Goal: Information Seeking & Learning: Learn about a topic

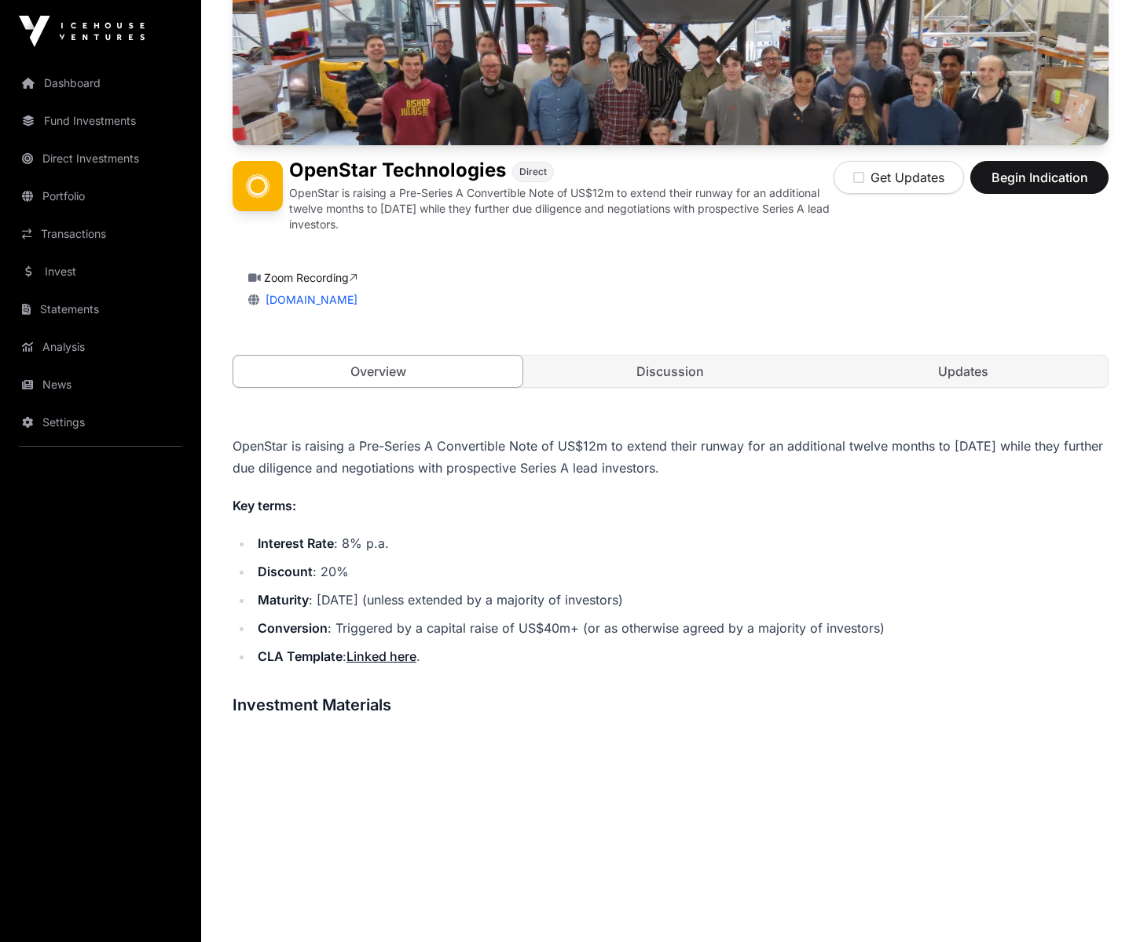
click at [971, 365] on link "Updates" at bounding box center [962, 371] width 289 height 31
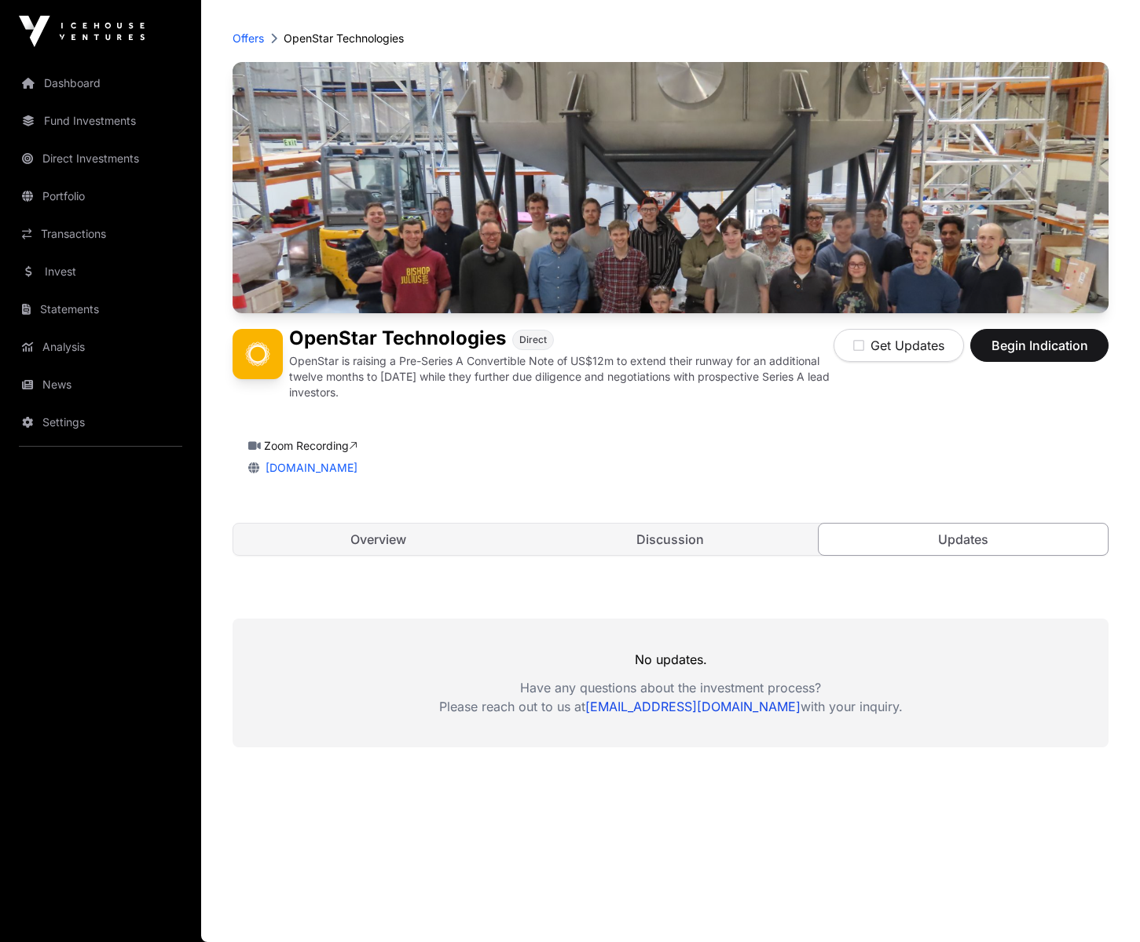
scroll to position [64, 0]
click at [665, 547] on link "Discussion" at bounding box center [669, 540] width 289 height 31
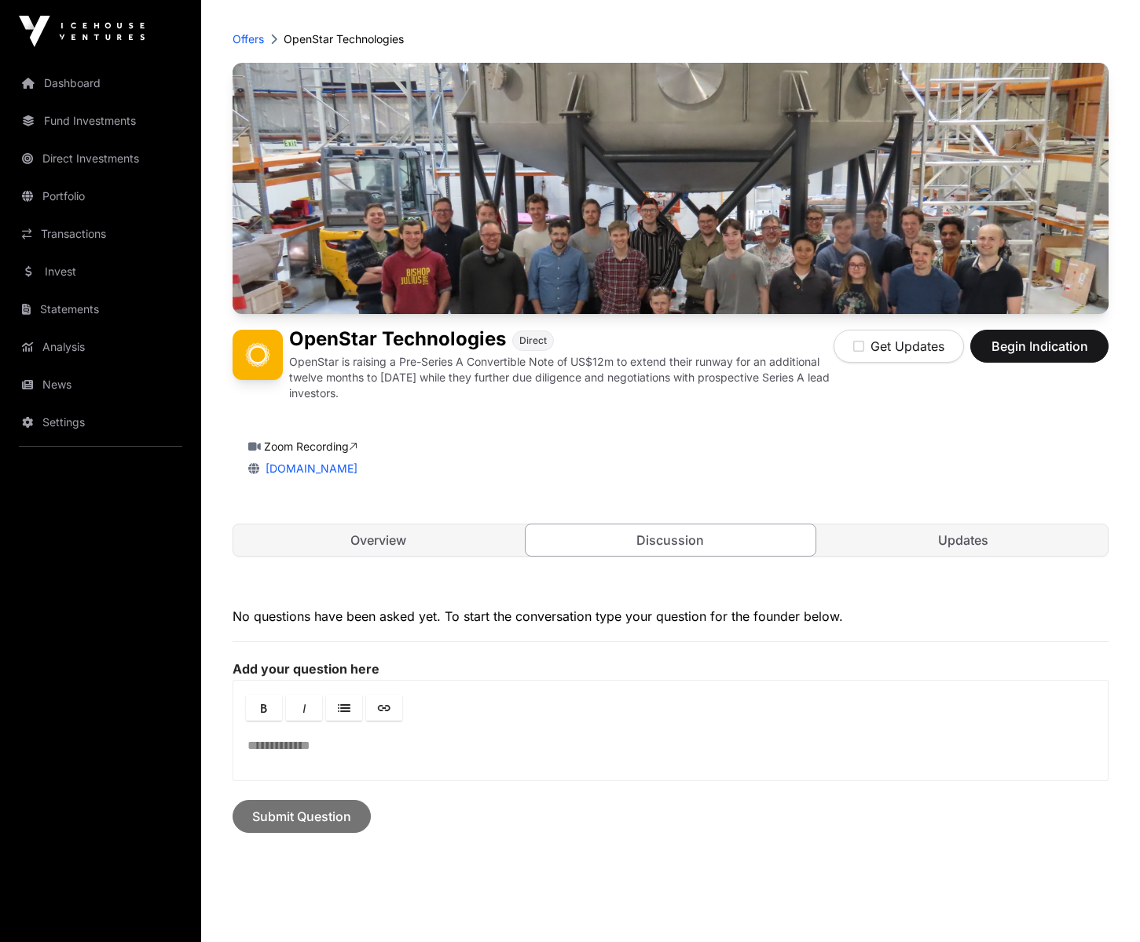
click at [450, 541] on link "Overview" at bounding box center [377, 540] width 289 height 31
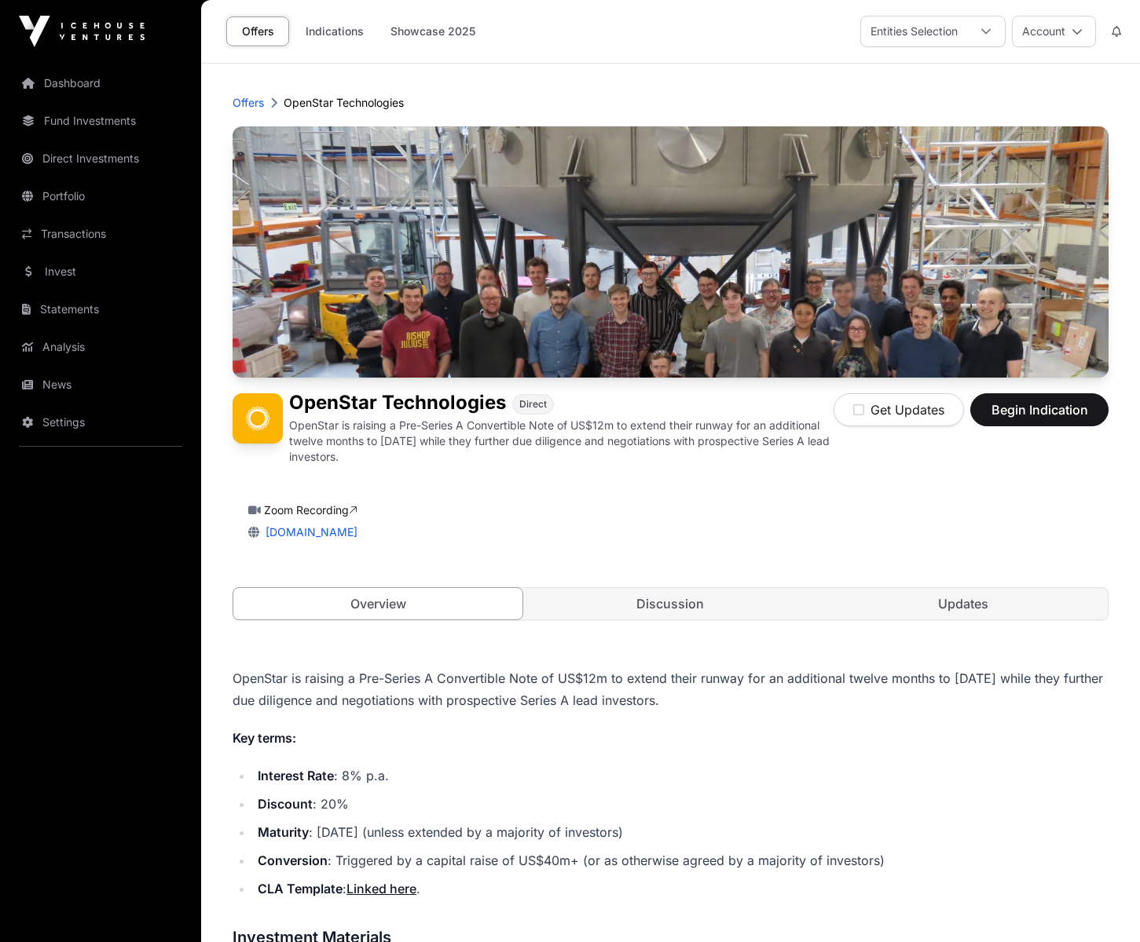
click at [676, 613] on link "Discussion" at bounding box center [669, 603] width 289 height 31
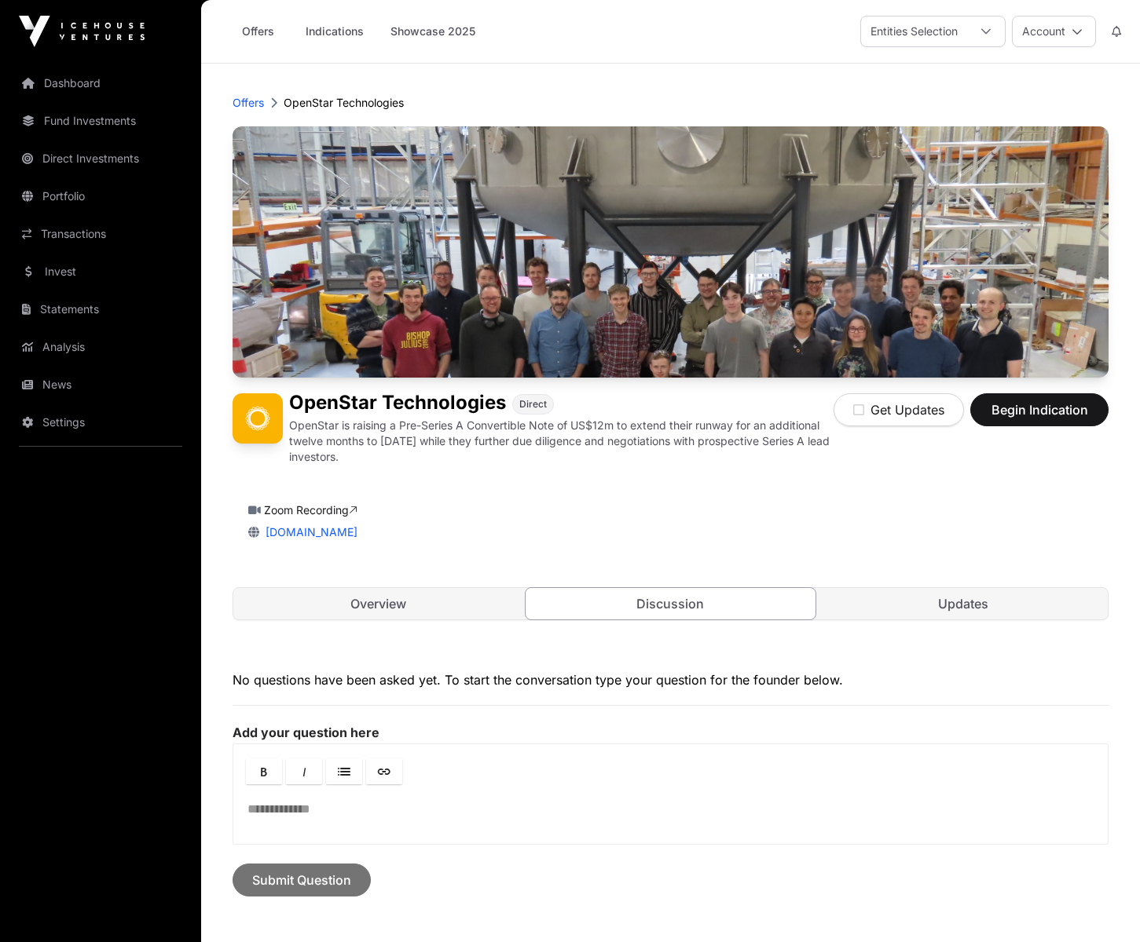
click at [314, 507] on link "Zoom Recording" at bounding box center [310, 509] width 93 height 13
click at [946, 605] on link "Updates" at bounding box center [962, 603] width 289 height 31
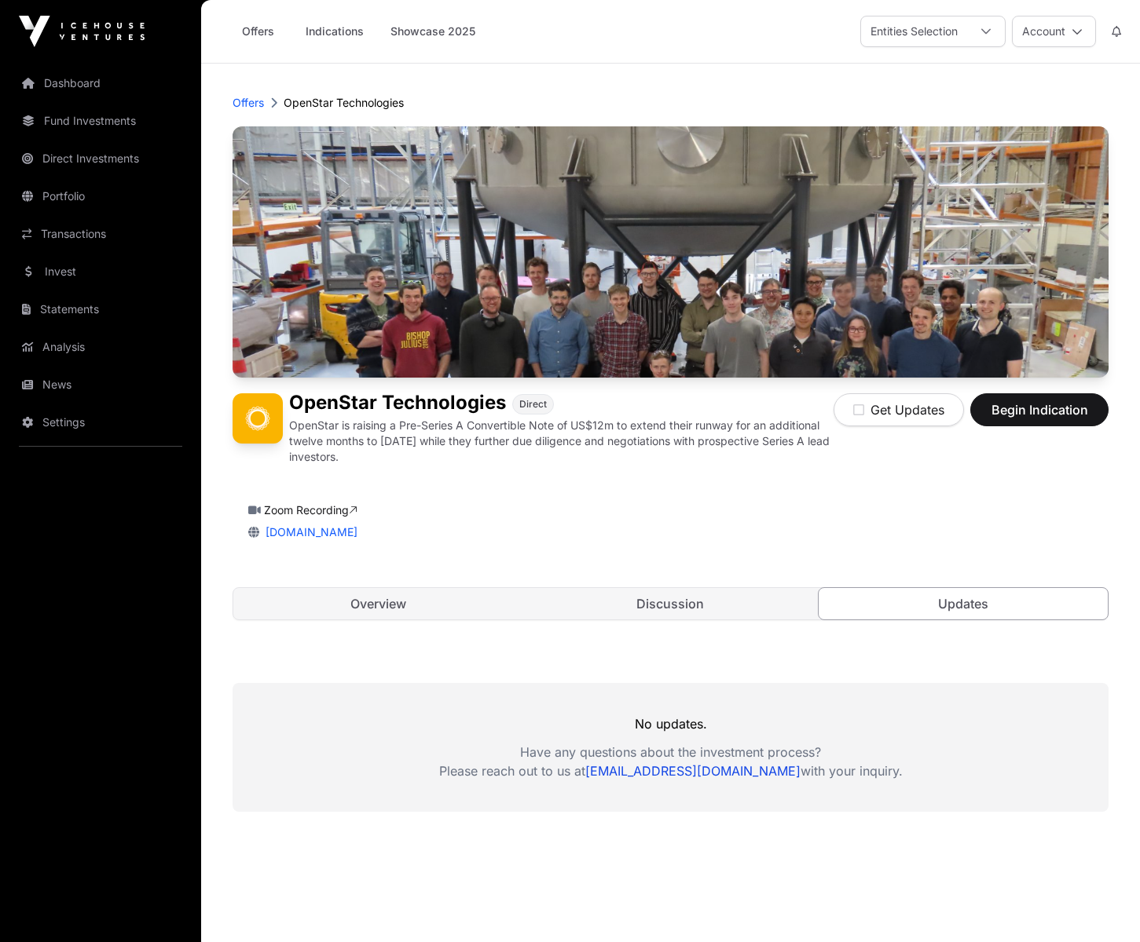
click at [418, 602] on link "Overview" at bounding box center [377, 603] width 289 height 31
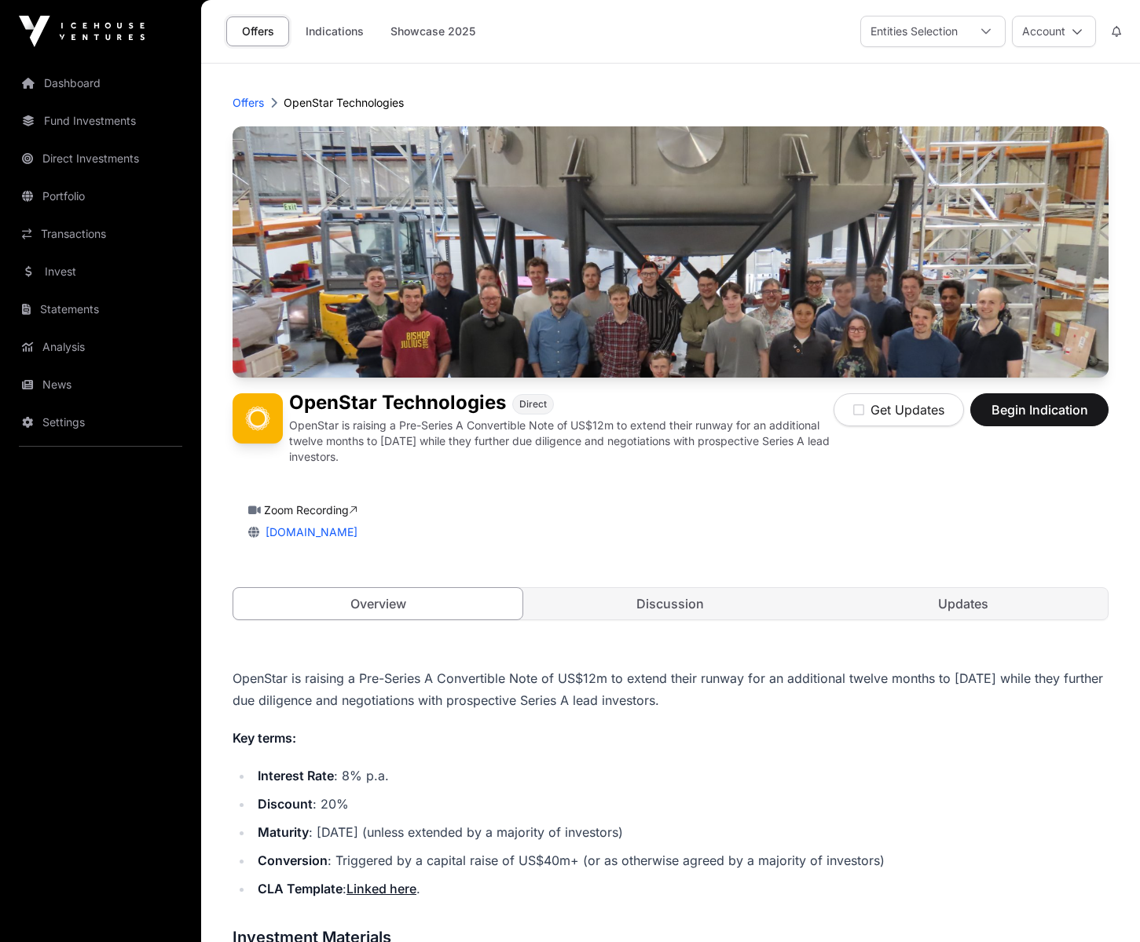
click at [565, 458] on p "OpenStar is raising a Pre-Series A Convertible Note of US$12m to extend their r…" at bounding box center [561, 441] width 544 height 47
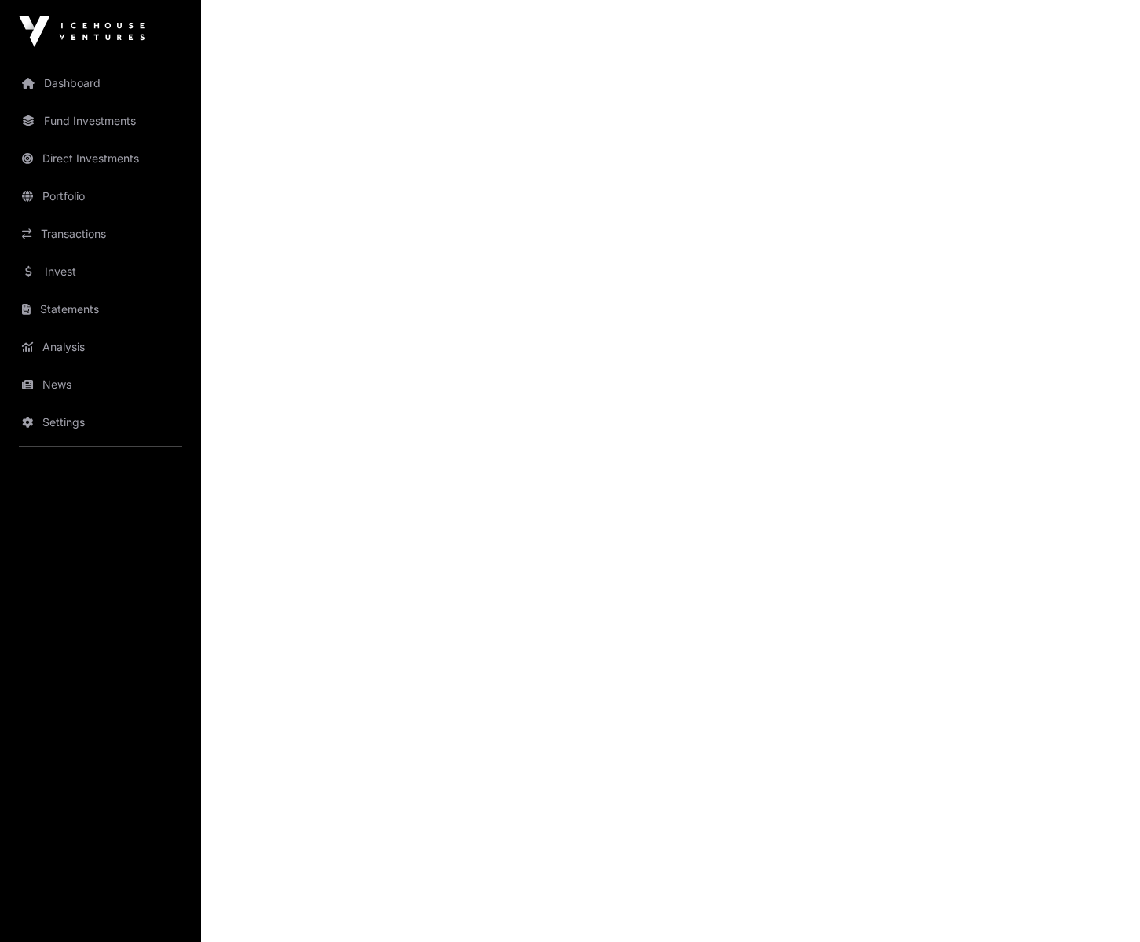
scroll to position [1396, 0]
